Goal: Information Seeking & Learning: Understand process/instructions

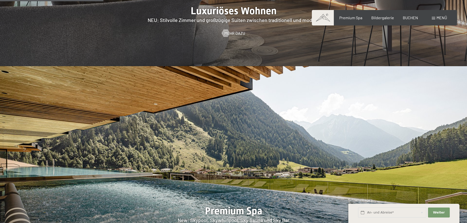
scroll to position [689, 0]
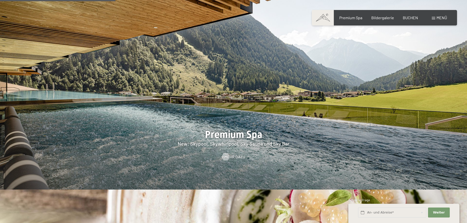
click at [438, 17] on span "Menü" at bounding box center [442, 17] width 11 height 5
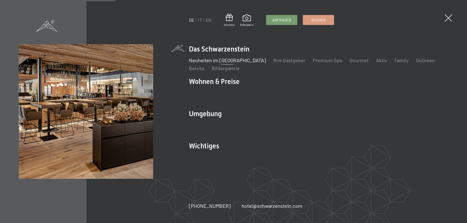
click at [207, 63] on link "Neuheiten im [GEOGRAPHIC_DATA]" at bounding box center [227, 60] width 77 height 6
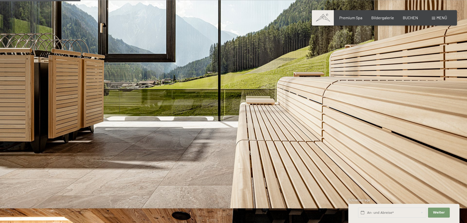
scroll to position [332, 0]
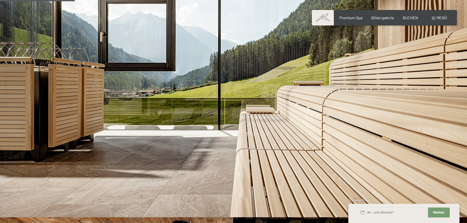
click at [434, 17] on div "Menü" at bounding box center [439, 18] width 15 height 6
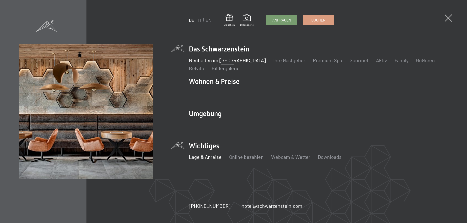
click at [198, 156] on link "Lage & Anreise" at bounding box center [205, 157] width 33 height 6
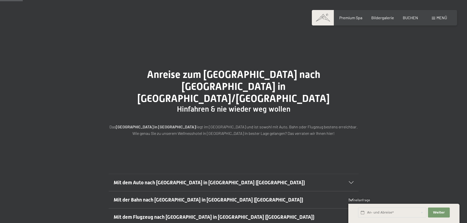
scroll to position [26, 0]
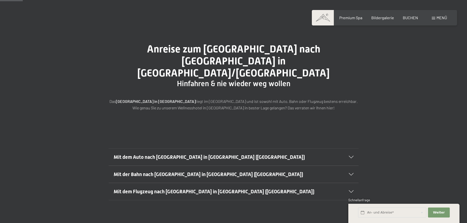
click at [190, 154] on span "Mit dem Auto nach [GEOGRAPHIC_DATA] in [GEOGRAPHIC_DATA] ([GEOGRAPHIC_DATA])" at bounding box center [209, 157] width 191 height 6
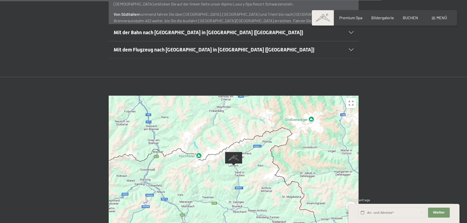
scroll to position [306, 0]
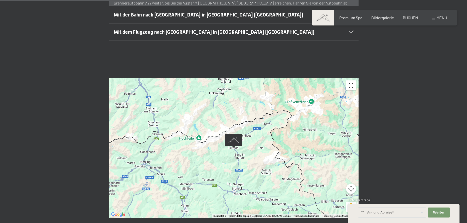
click at [350, 81] on button "Vollbildansicht ein/aus" at bounding box center [351, 86] width 10 height 10
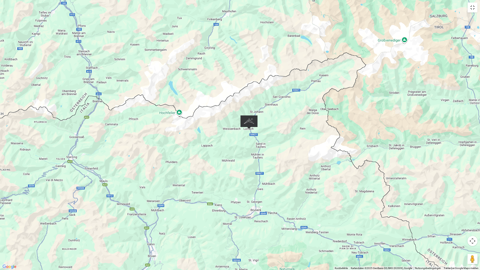
drag, startPoint x: 245, startPoint y: 137, endPoint x: 248, endPoint y: 124, distance: 13.5
click at [248, 124] on img "Alpine Luxury SPA Resort SCHWARZENSTEIN" at bounding box center [249, 122] width 17 height 14
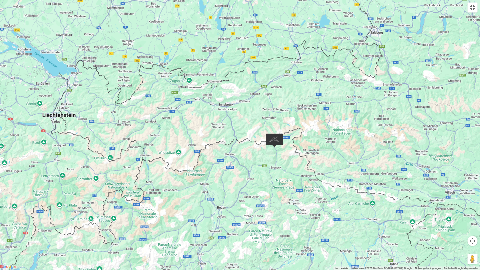
drag, startPoint x: 236, startPoint y: 124, endPoint x: 270, endPoint y: 140, distance: 38.2
click at [270, 140] on img "Alpine Luxury SPA Resort SCHWARZENSTEIN" at bounding box center [274, 141] width 17 height 14
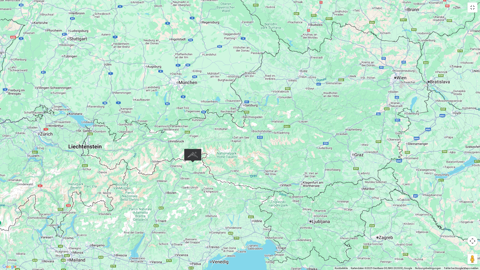
drag, startPoint x: 136, startPoint y: 84, endPoint x: 138, endPoint y: 98, distance: 13.8
click at [138, 98] on div at bounding box center [240, 135] width 480 height 270
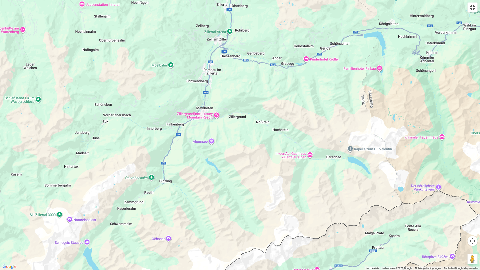
click at [216, 114] on div at bounding box center [240, 135] width 480 height 270
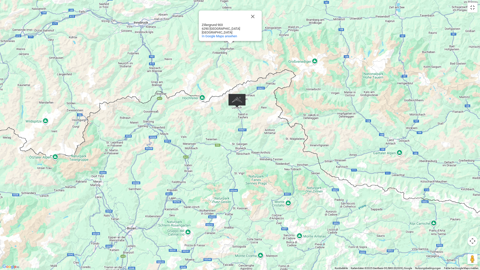
drag, startPoint x: 181, startPoint y: 190, endPoint x: 203, endPoint y: 183, distance: 23.2
click at [203, 183] on div "ZillergrundRock Luxury Mountain Resort ZillergrundRock [GEOGRAPHIC_DATA] Ziller…" at bounding box center [240, 135] width 480 height 270
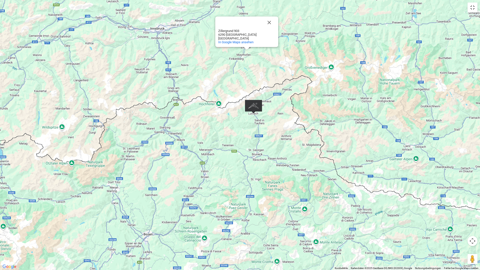
click at [234, 175] on div "ZillergrundRock Luxury Mountain Resort ZillergrundRock [GEOGRAPHIC_DATA] Ziller…" at bounding box center [240, 135] width 480 height 270
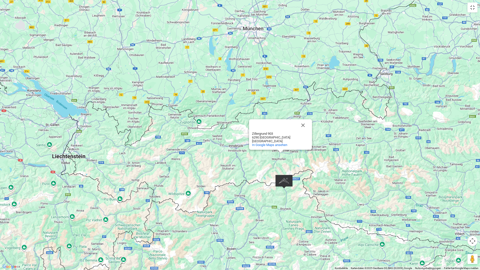
drag, startPoint x: 67, startPoint y: 124, endPoint x: 99, endPoint y: 160, distance: 47.8
click at [99, 160] on div "ZillergrundRock Luxury Mountain Resort ZillergrundRock [GEOGRAPHIC_DATA] Ziller…" at bounding box center [240, 135] width 480 height 270
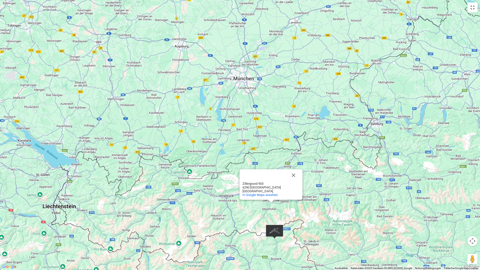
drag, startPoint x: 226, startPoint y: 108, endPoint x: 217, endPoint y: 157, distance: 49.6
click at [217, 157] on div "ZillergrundRock Luxury Mountain Resort ZillergrundRock [GEOGRAPHIC_DATA] Ziller…" at bounding box center [240, 135] width 480 height 270
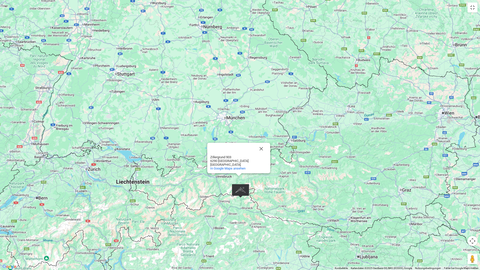
click at [242, 192] on img "Alpine Luxury SPA Resort SCHWARZENSTEIN" at bounding box center [240, 191] width 17 height 14
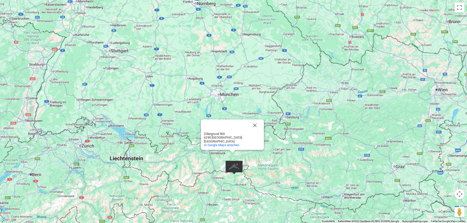
scroll to position [230, 0]
